Goal: Task Accomplishment & Management: Complete application form

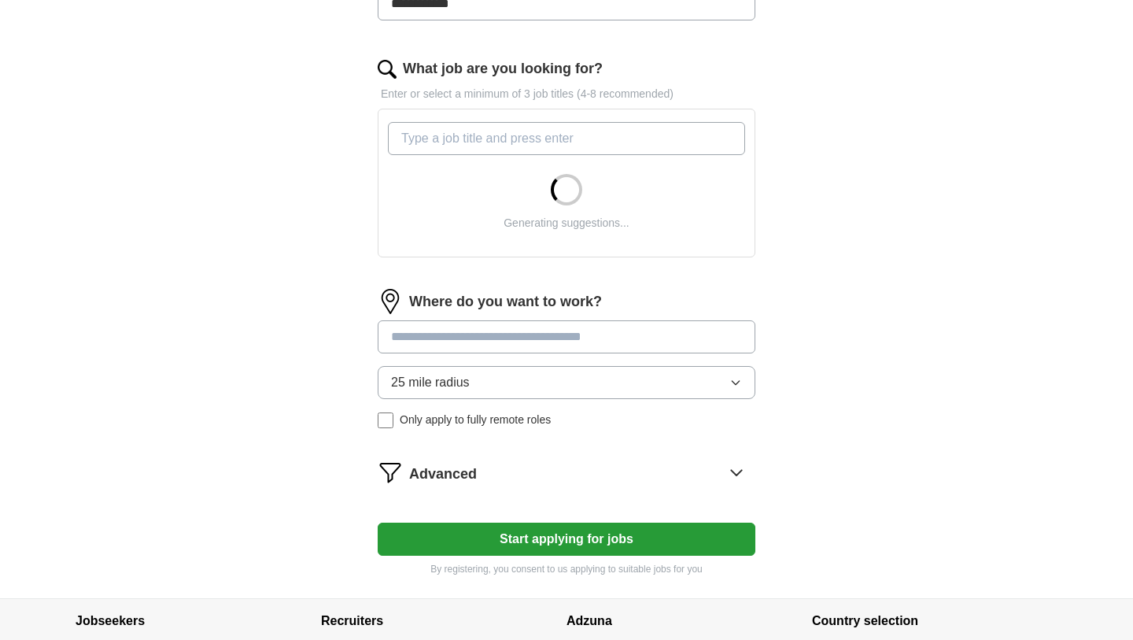
scroll to position [588, 0]
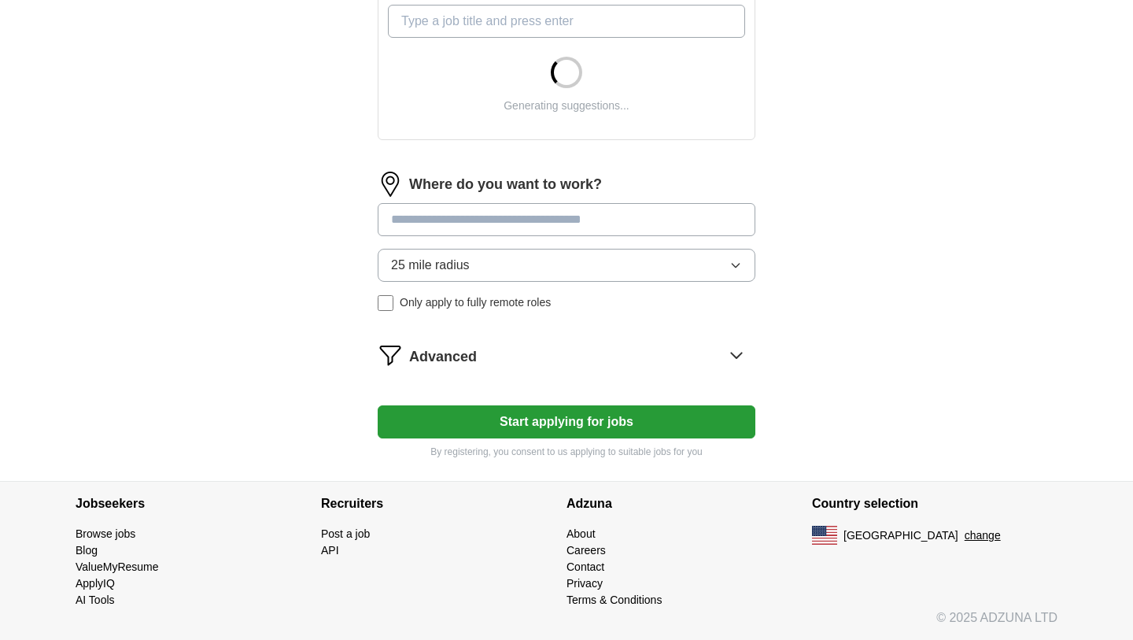
click at [544, 422] on button "Start applying for jobs" at bounding box center [567, 421] width 378 height 33
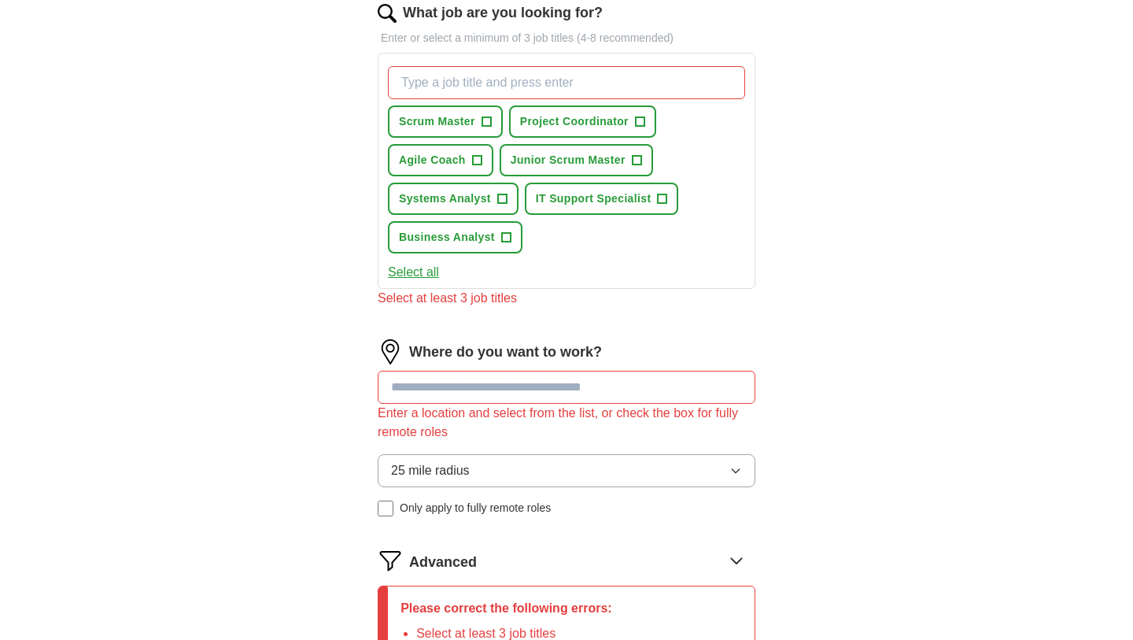
scroll to position [445, 0]
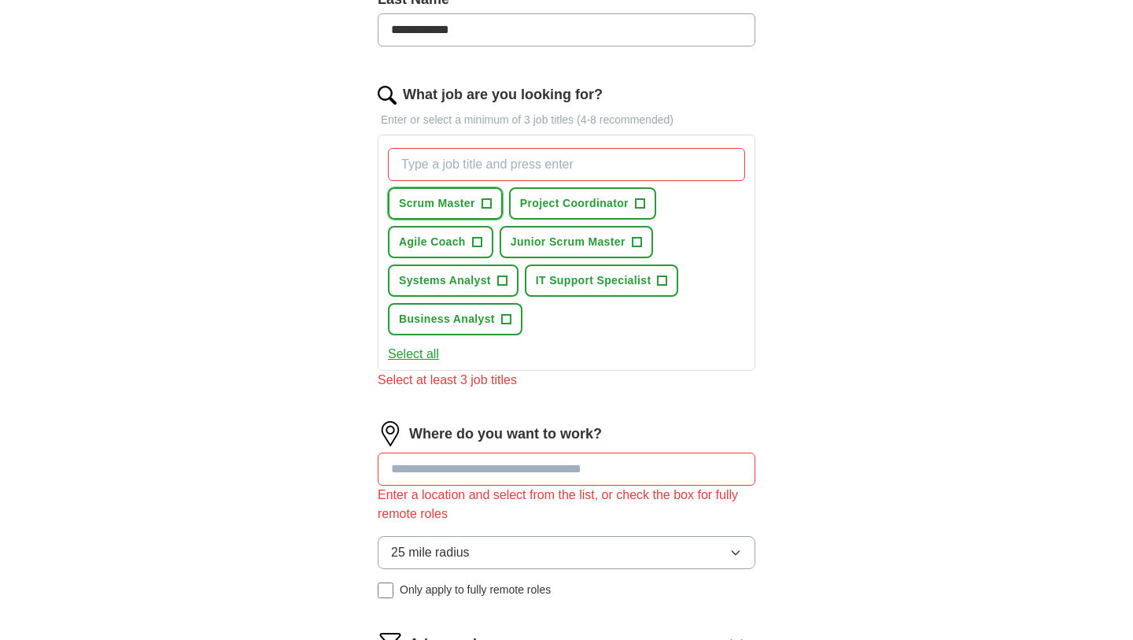
click at [478, 201] on button "Scrum Master +" at bounding box center [445, 203] width 115 height 32
click at [474, 330] on button "Business Analyst +" at bounding box center [455, 319] width 135 height 32
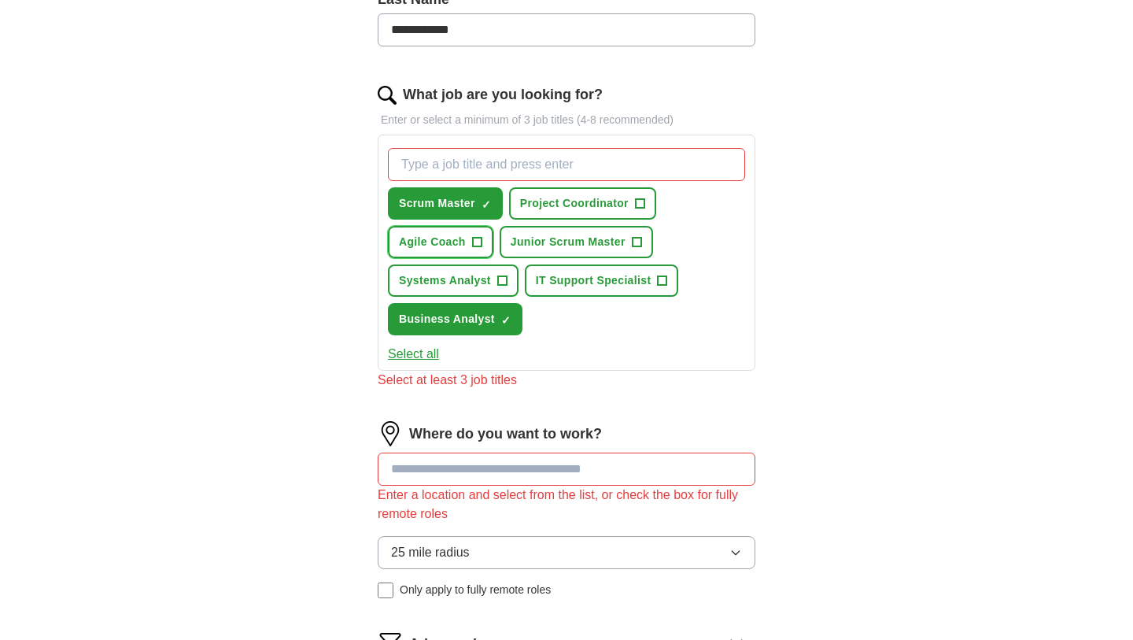
click at [456, 251] on button "Agile Coach +" at bounding box center [440, 242] width 105 height 32
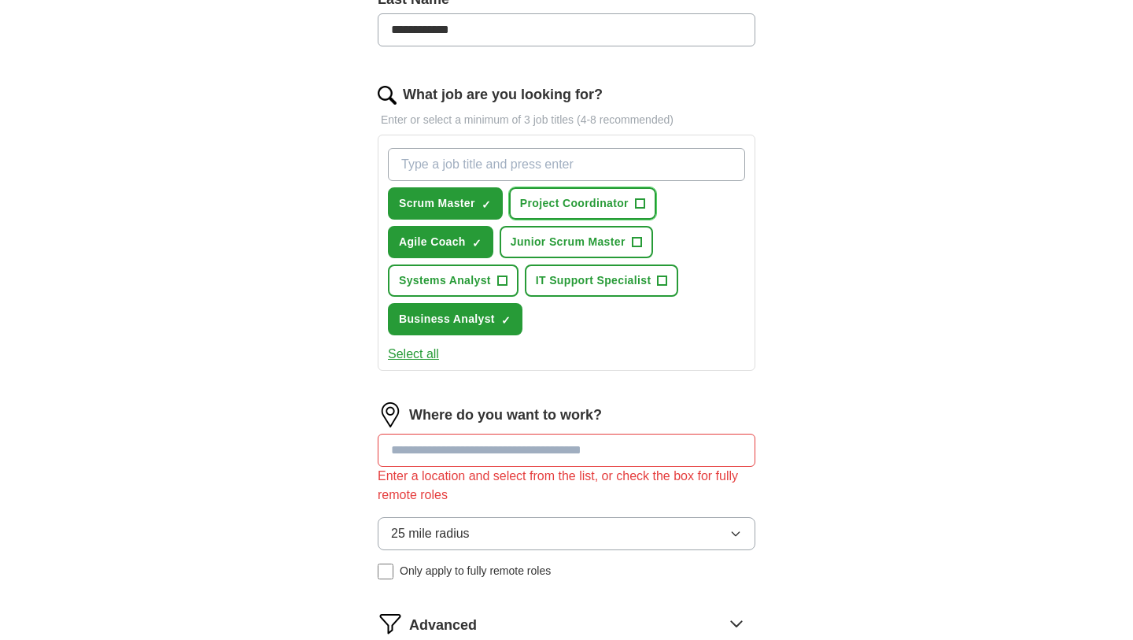
click at [572, 215] on button "Project Coordinator +" at bounding box center [582, 203] width 147 height 32
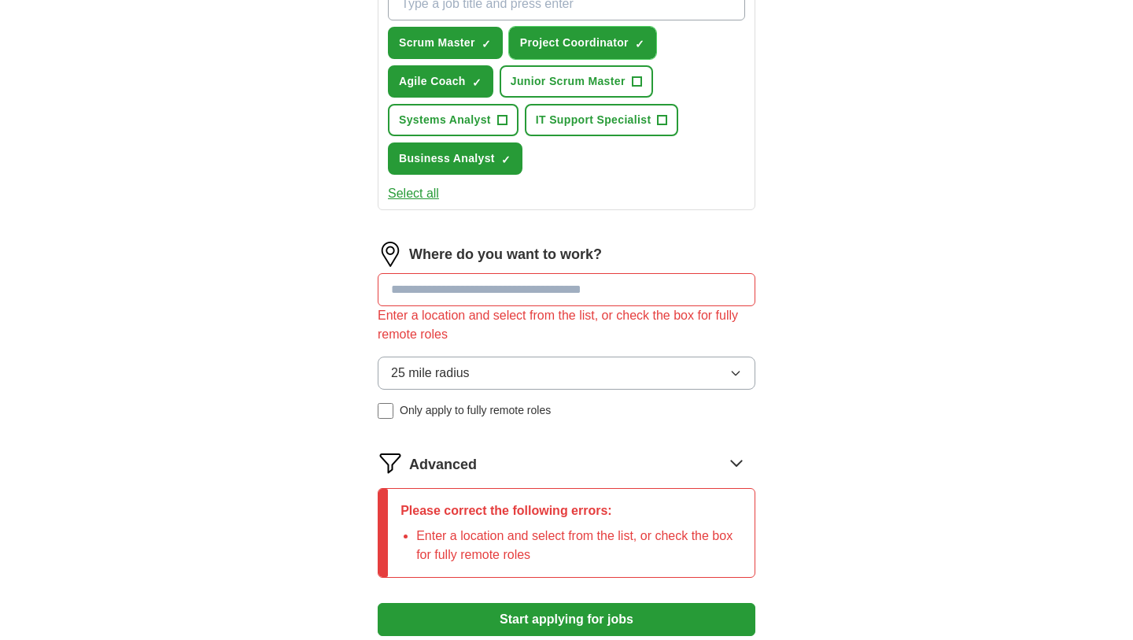
scroll to position [609, 0]
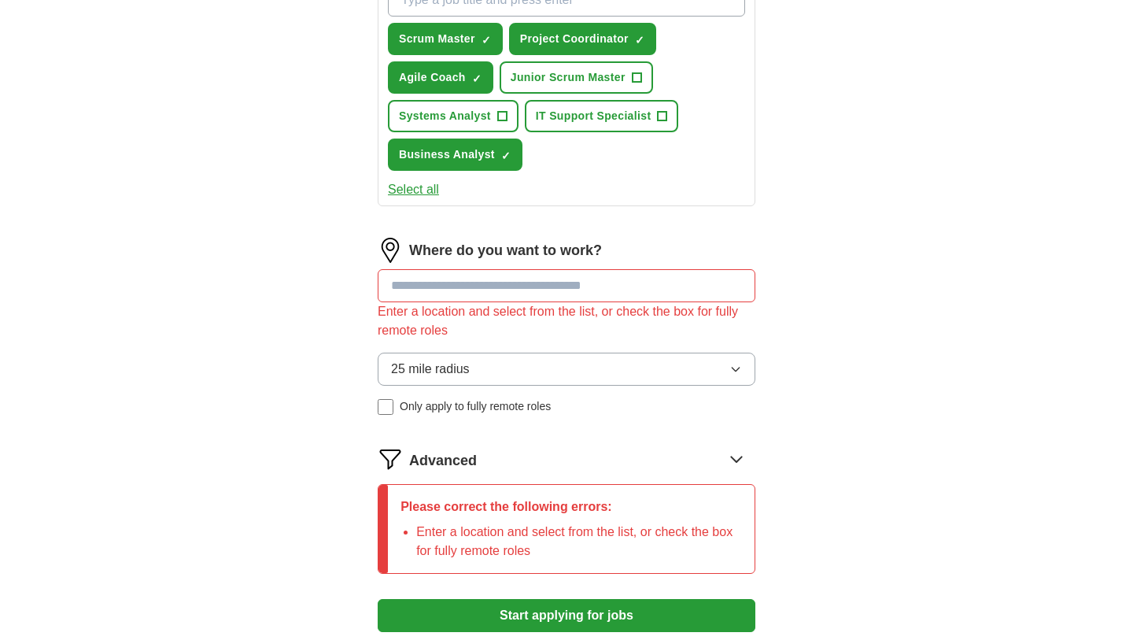
click at [497, 280] on input at bounding box center [567, 285] width 378 height 33
type input "**"
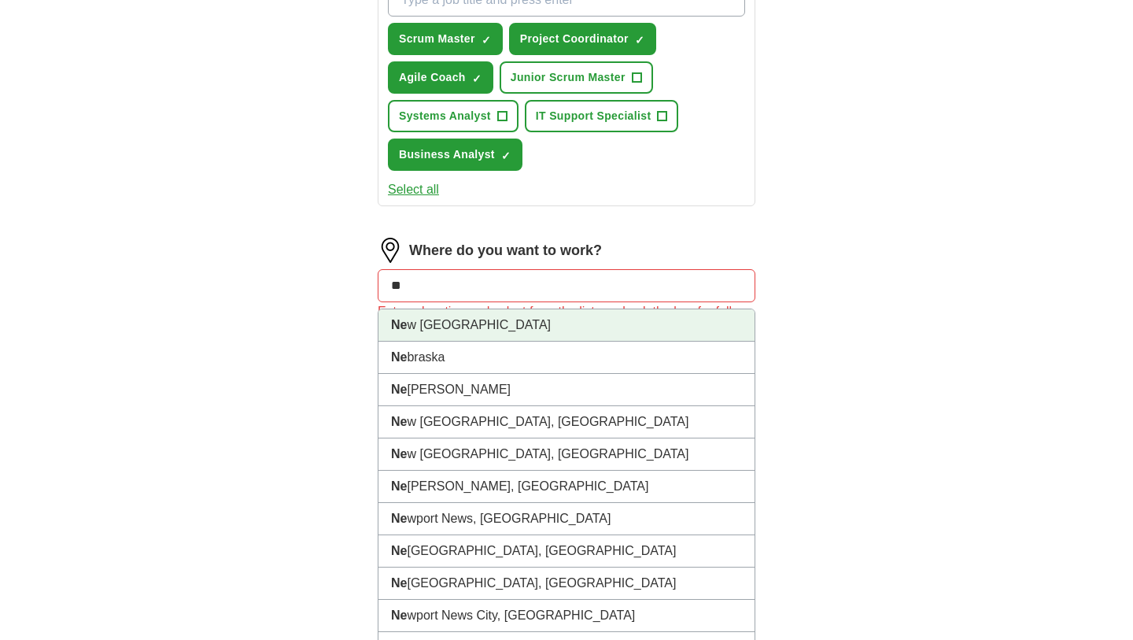
click at [471, 333] on li "Ne w [GEOGRAPHIC_DATA]" at bounding box center [566, 325] width 376 height 32
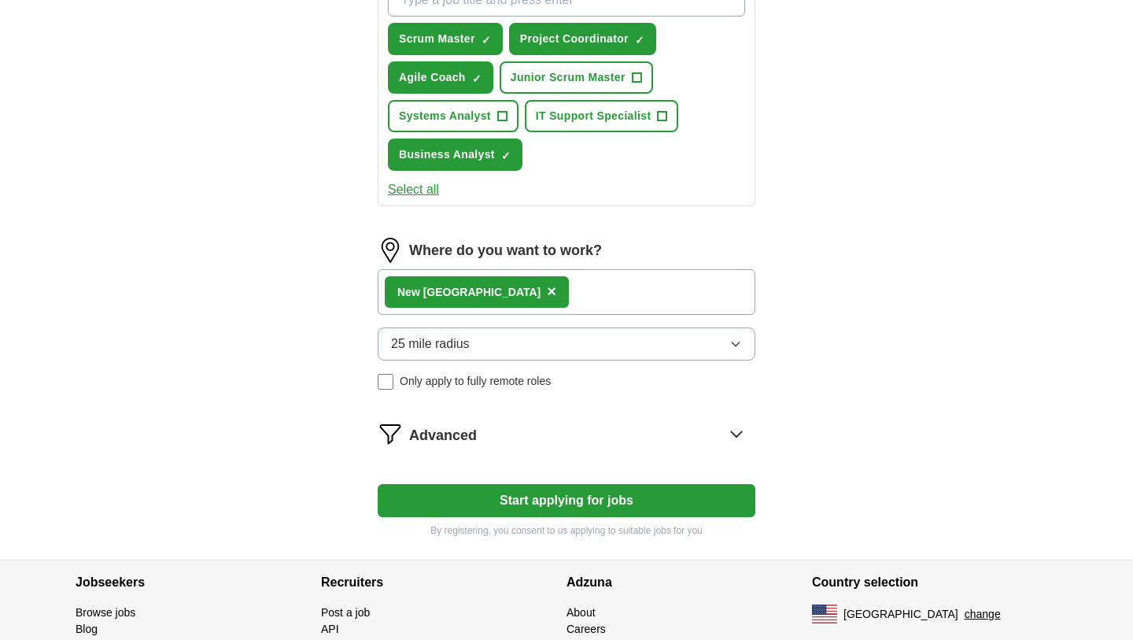
click at [381, 391] on div "Where do you want to work? Ne w [GEOGRAPHIC_DATA] × 25 mile radius Only apply t…" at bounding box center [567, 320] width 378 height 164
click at [547, 294] on span "×" at bounding box center [551, 290] width 9 height 17
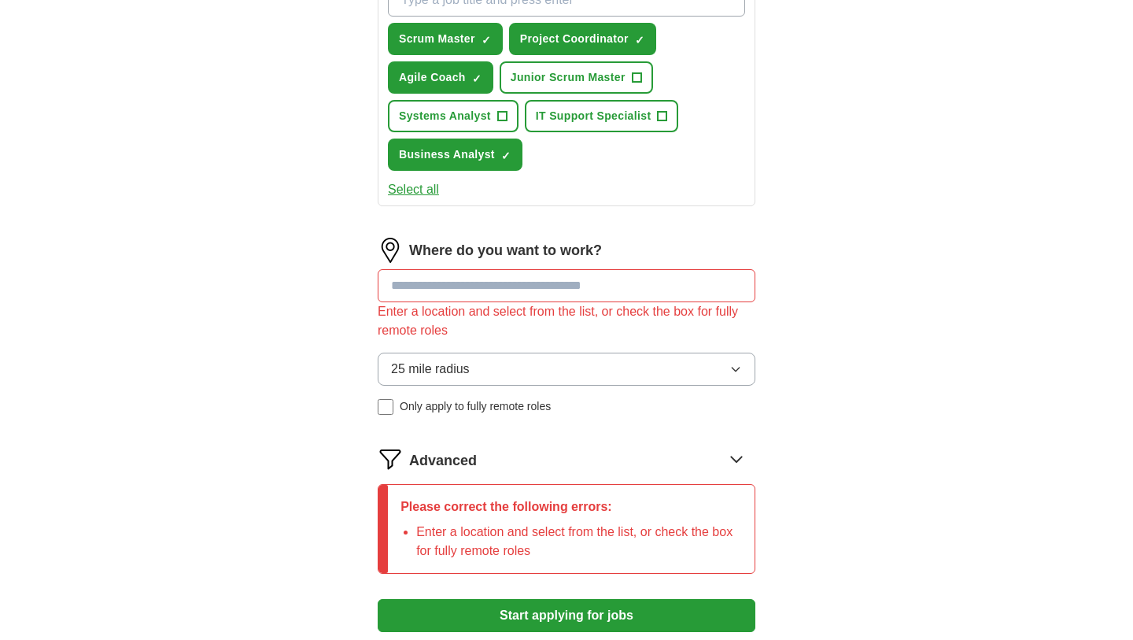
click at [445, 283] on input at bounding box center [567, 285] width 378 height 33
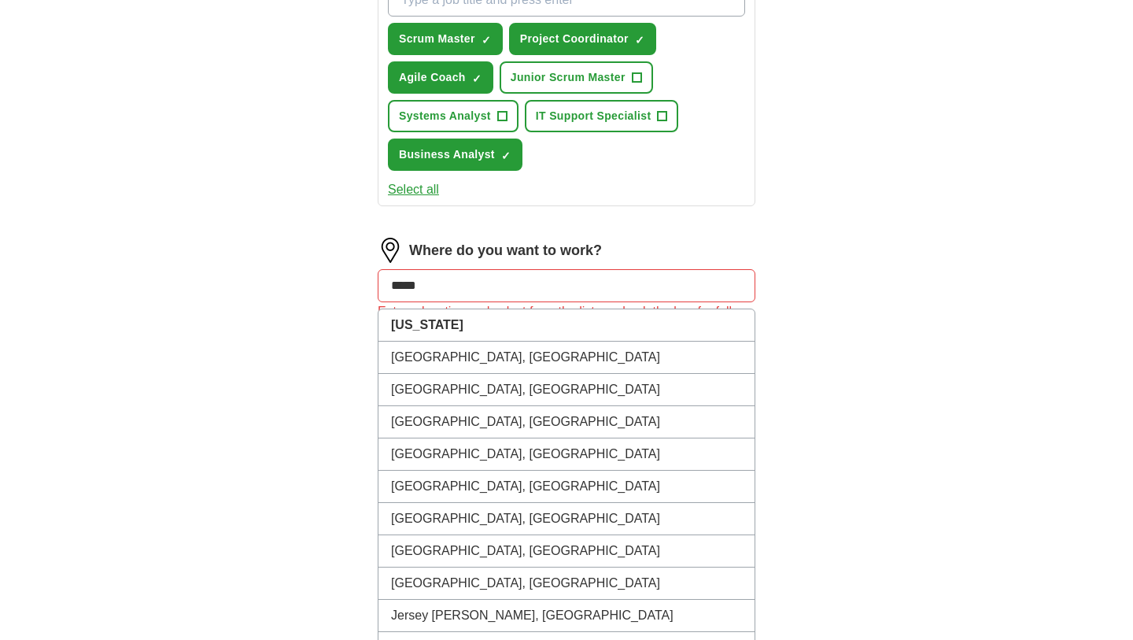
type input "******"
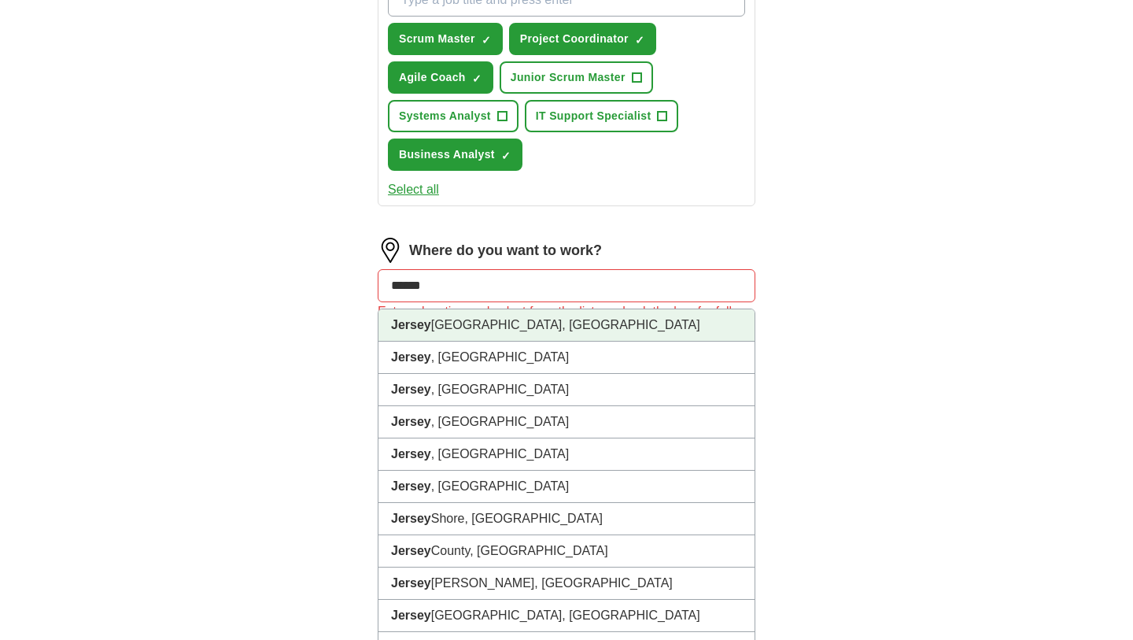
click at [441, 340] on li "[GEOGRAPHIC_DATA], [GEOGRAPHIC_DATA]" at bounding box center [566, 325] width 376 height 32
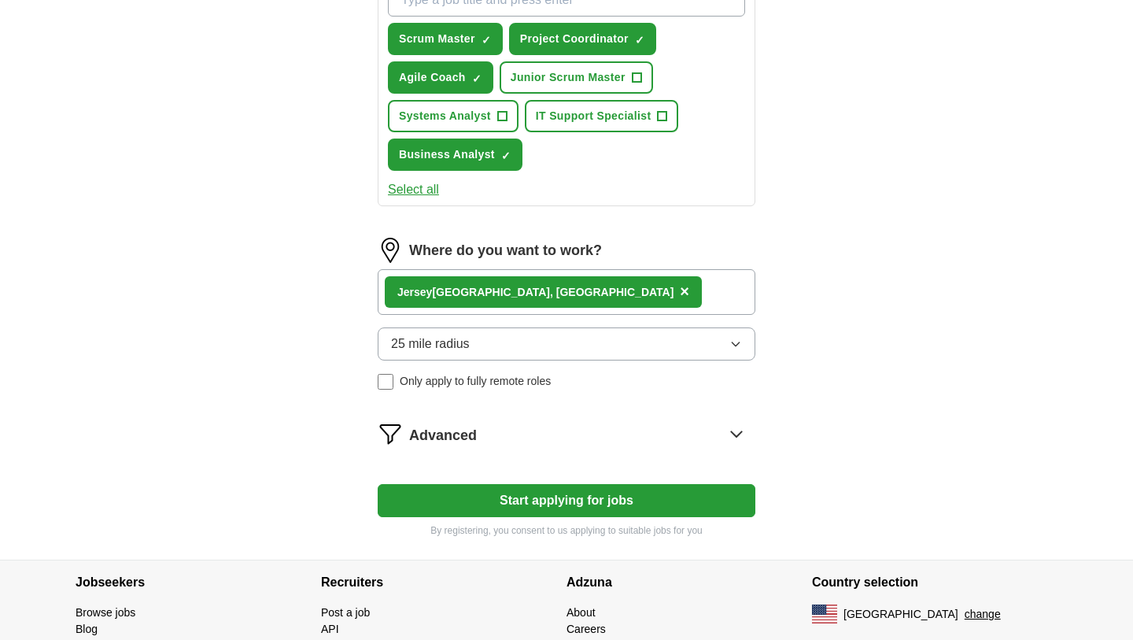
click at [567, 499] on button "Start applying for jobs" at bounding box center [567, 500] width 378 height 33
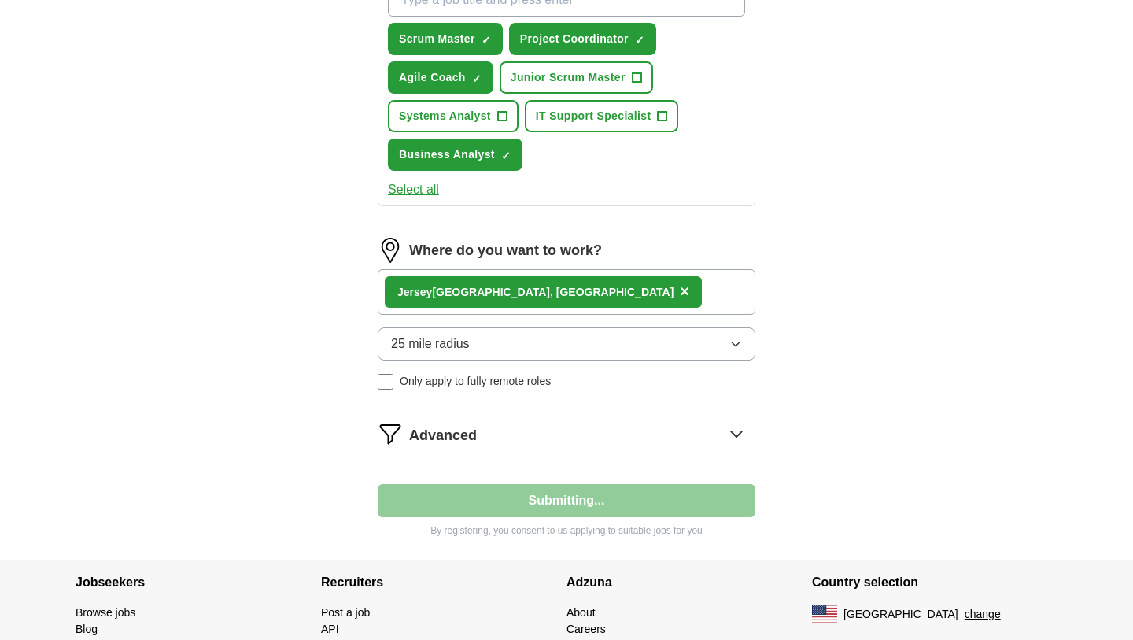
select select "**"
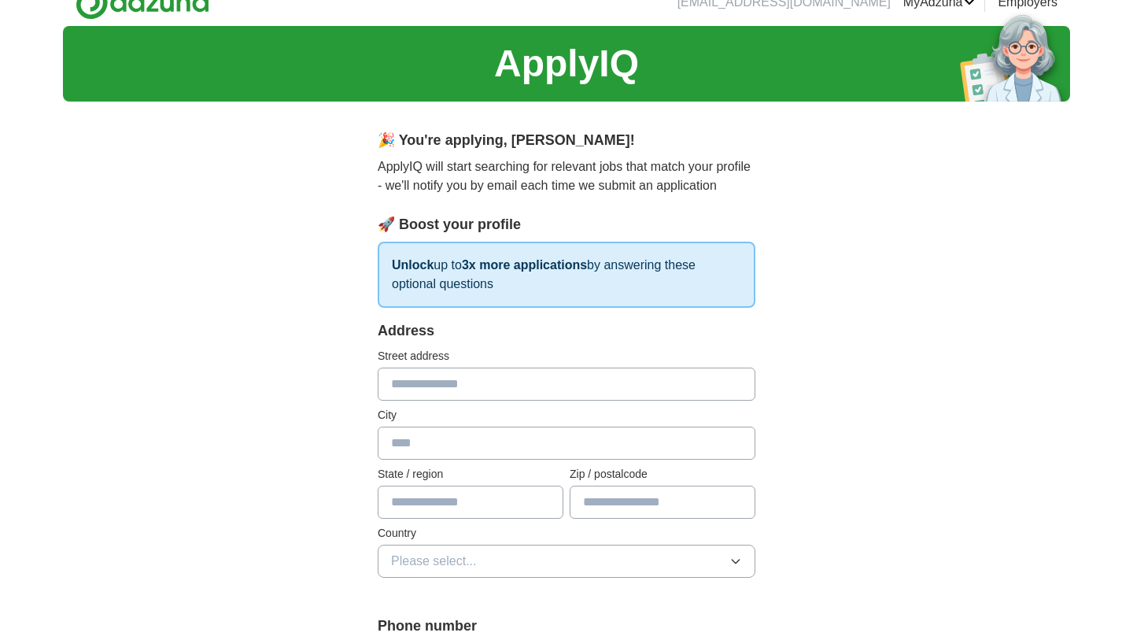
scroll to position [0, 0]
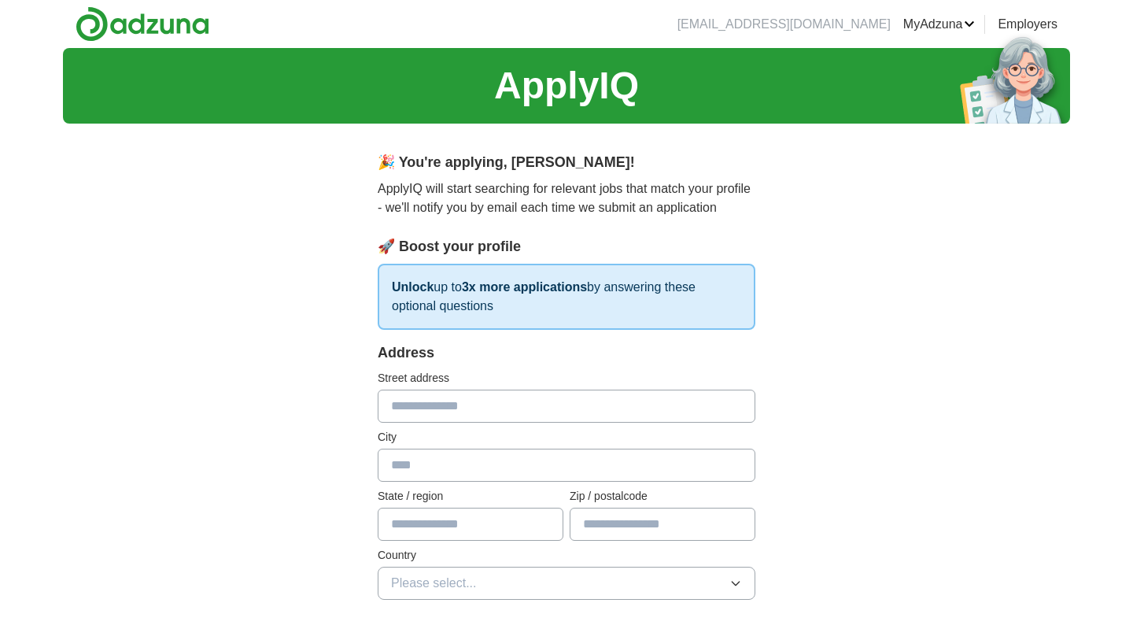
click at [129, 29] on img at bounding box center [143, 23] width 134 height 35
